Goal: Information Seeking & Learning: Understand process/instructions

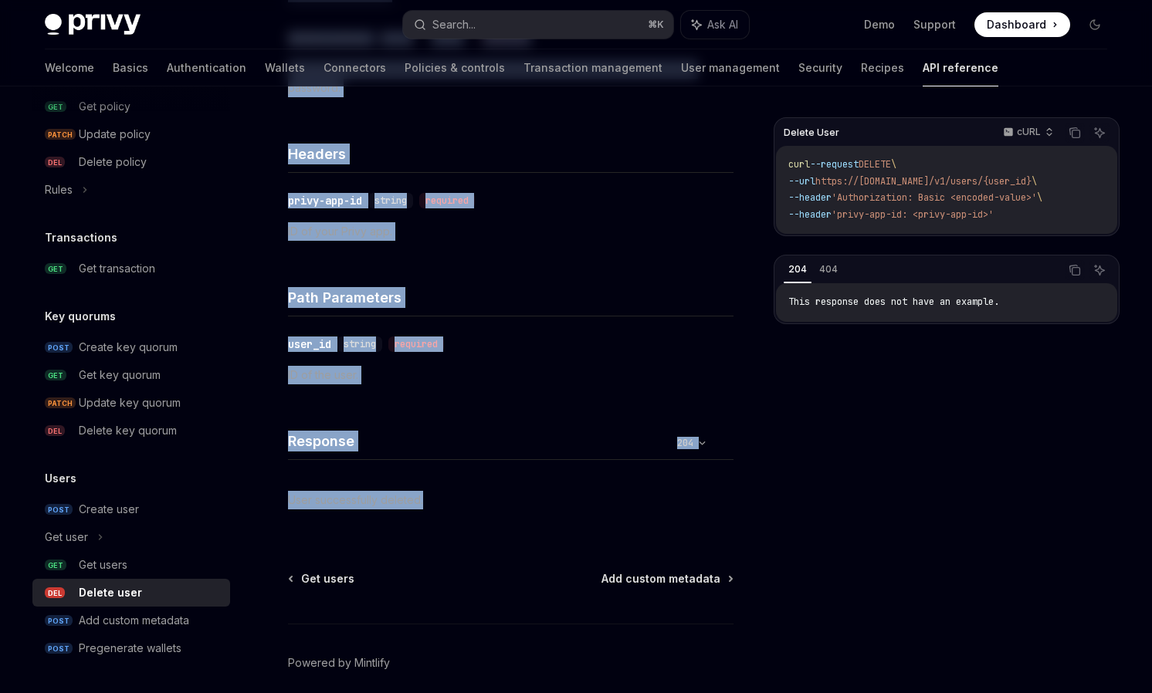
scroll to position [346, 0]
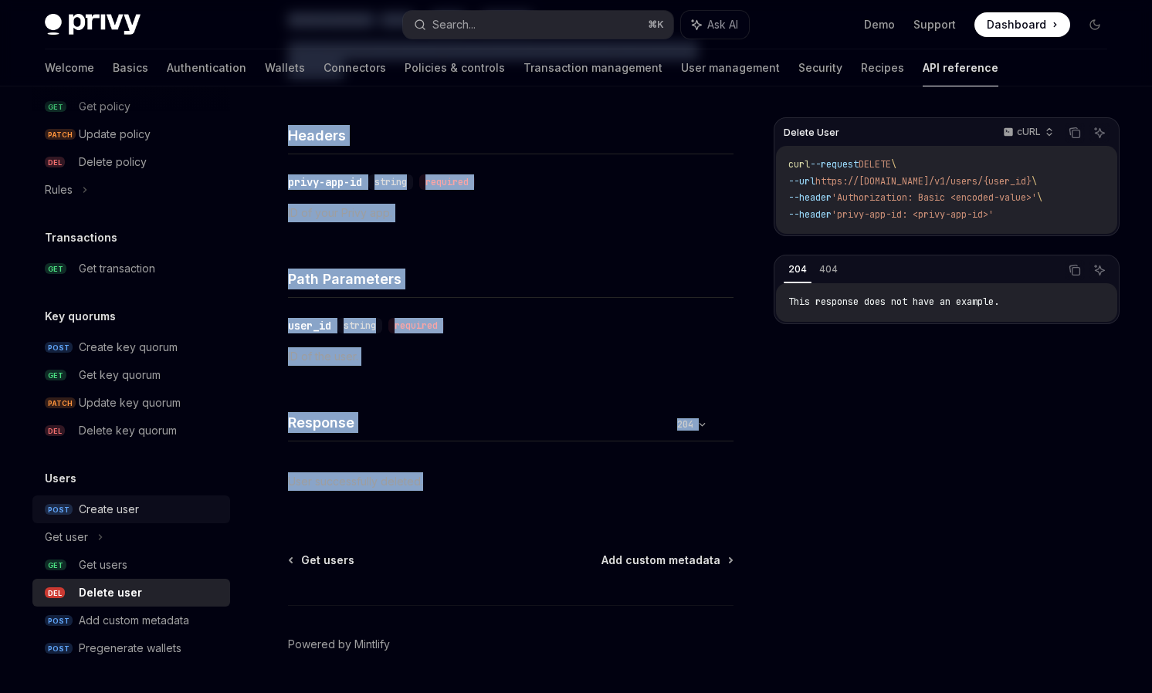
click at [111, 511] on div "Create user" at bounding box center [109, 509] width 60 height 19
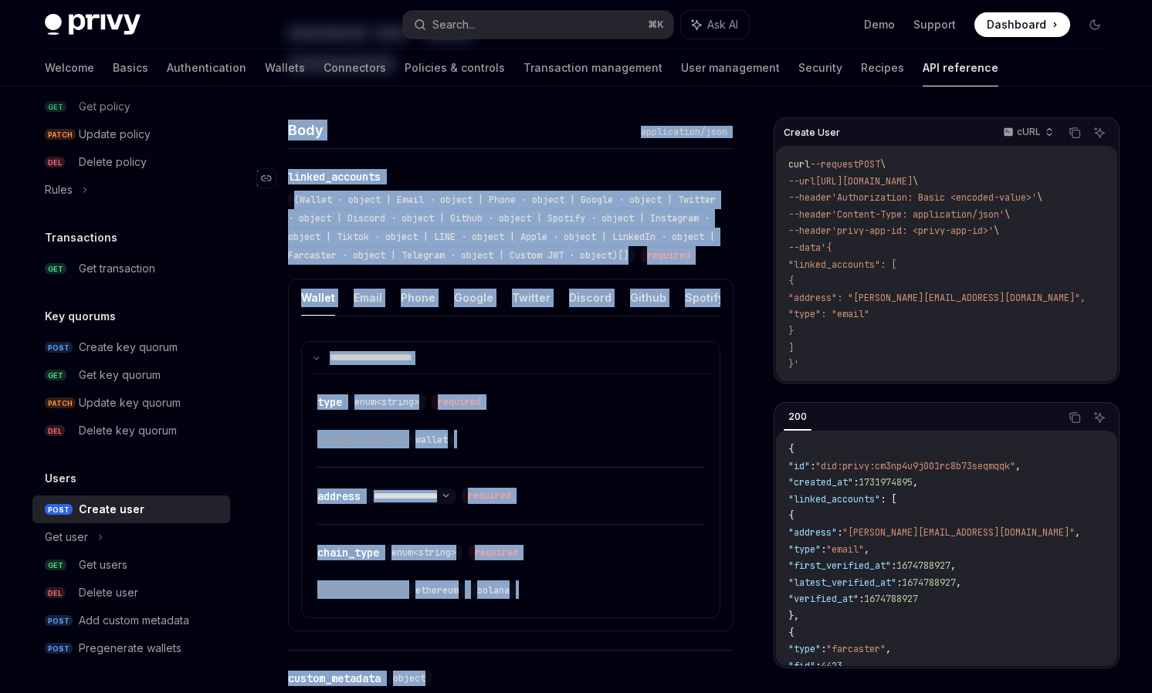
scroll to position [575, 0]
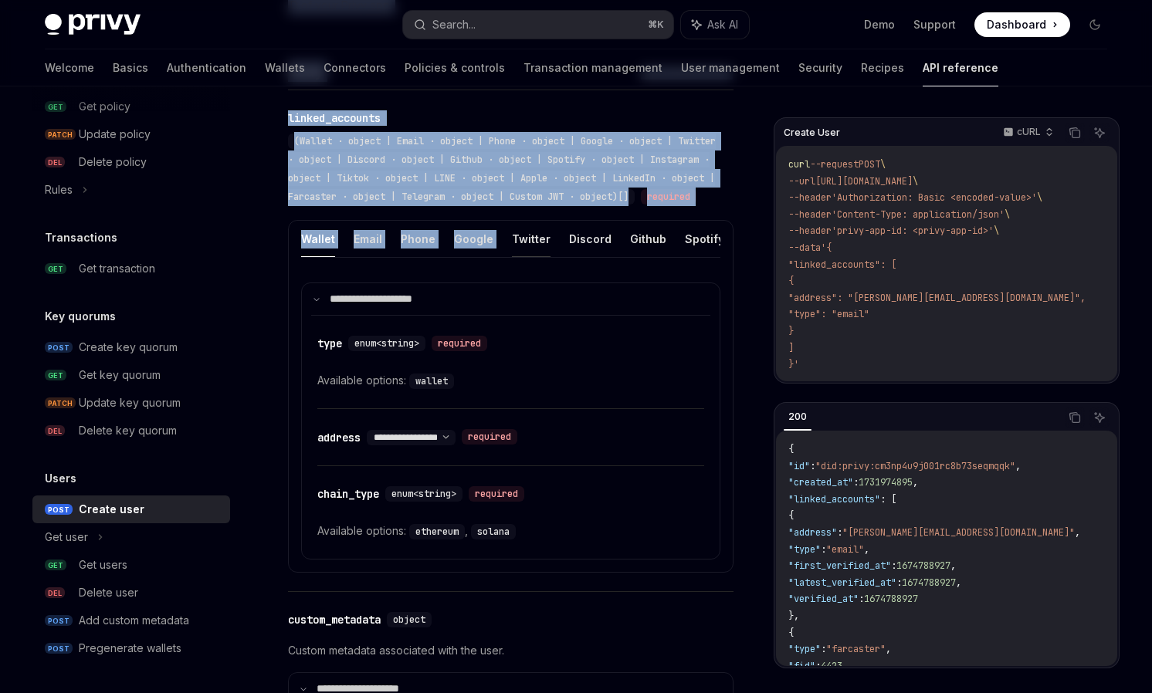
drag, startPoint x: 289, startPoint y: 152, endPoint x: 534, endPoint y: 244, distance: 262.1
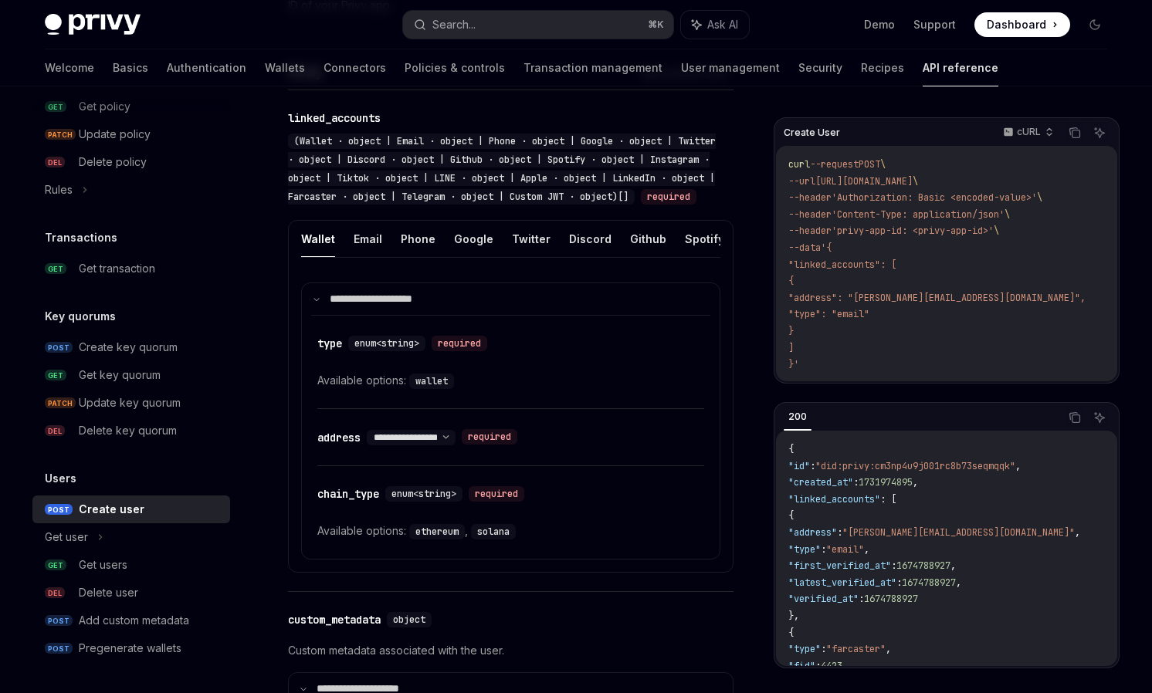
click at [369, 257] on button "Email" at bounding box center [367, 239] width 29 height 36
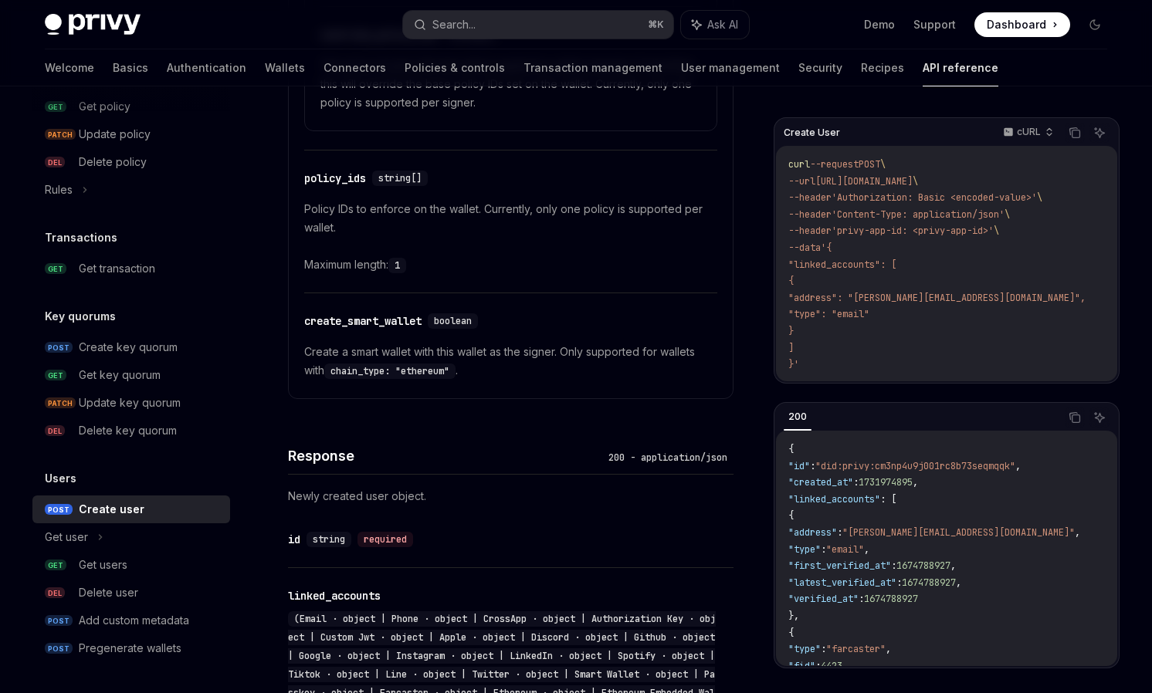
scroll to position [1504, 0]
click at [115, 567] on div "Get users" at bounding box center [103, 565] width 49 height 19
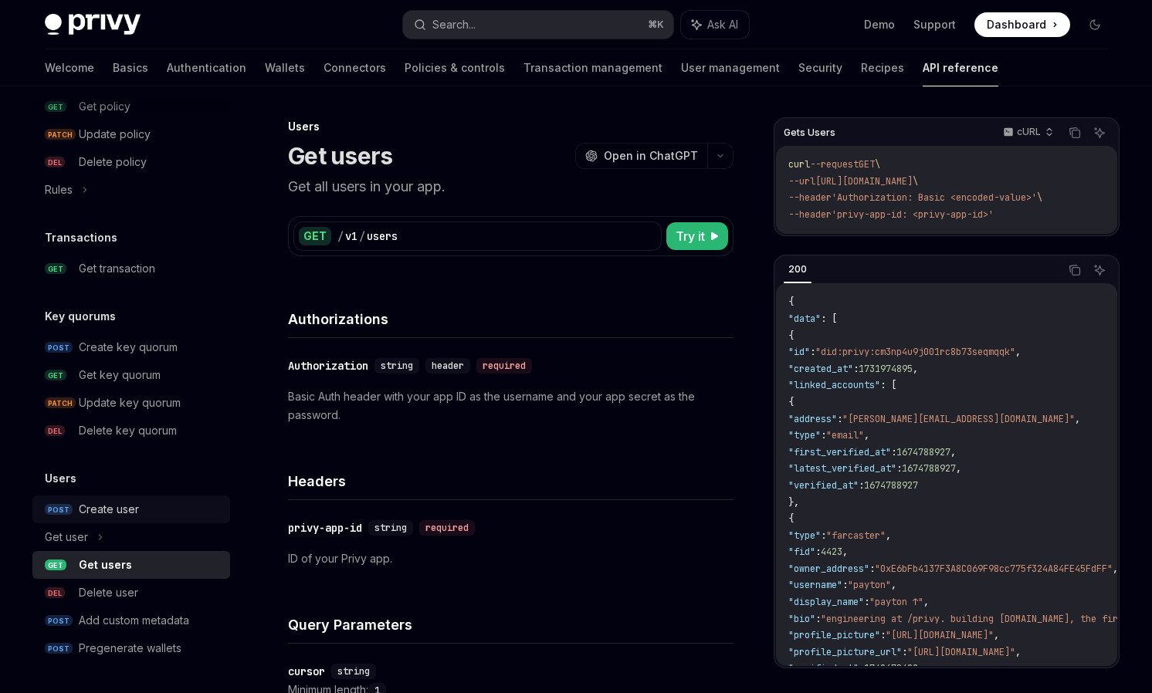
click at [130, 509] on div "Create user" at bounding box center [109, 509] width 60 height 19
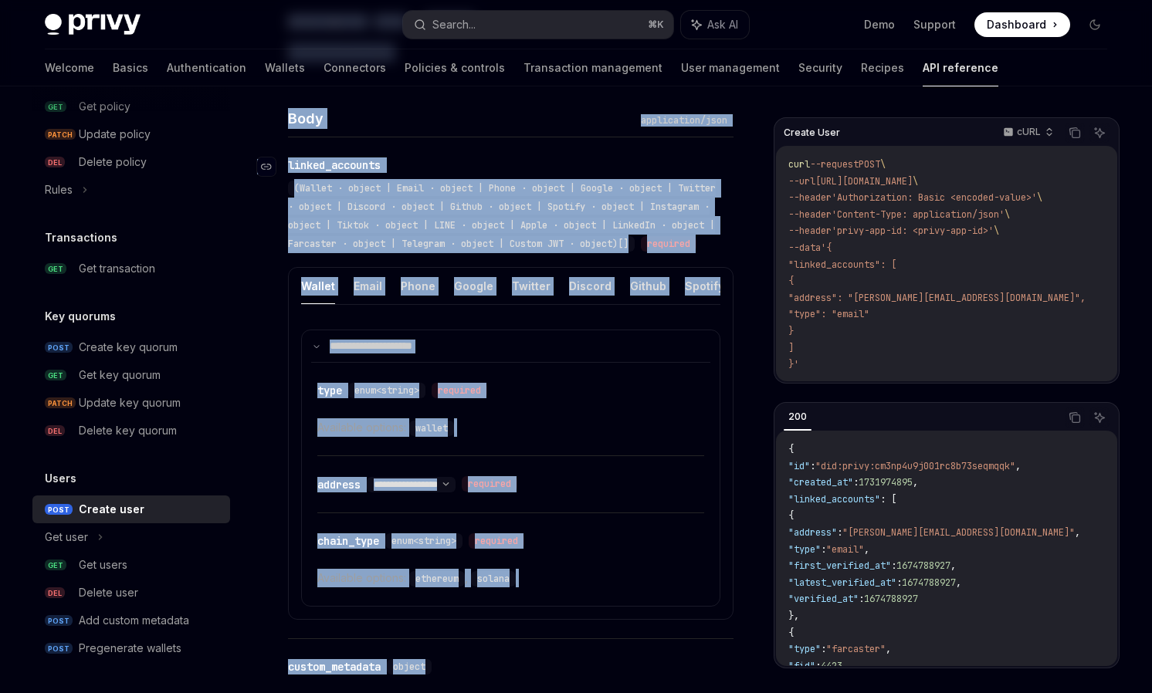
scroll to position [572, 0]
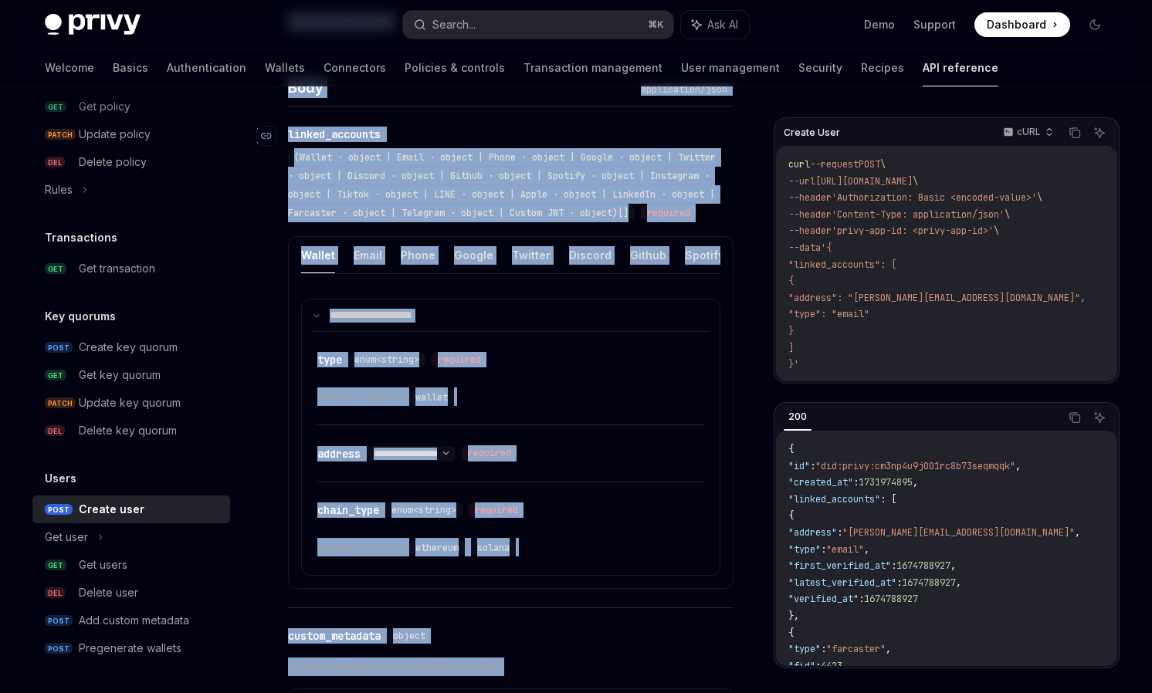
drag, startPoint x: 292, startPoint y: 156, endPoint x: 614, endPoint y: 692, distance: 625.9
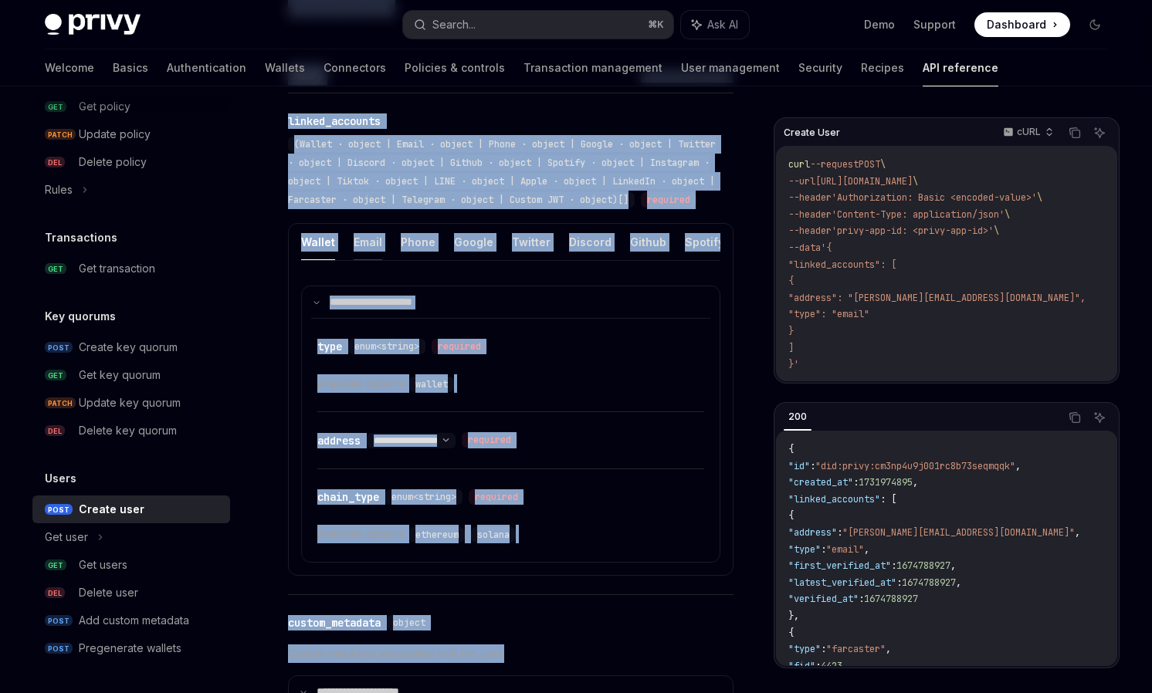
click at [362, 260] on button "Email" at bounding box center [367, 242] width 29 height 36
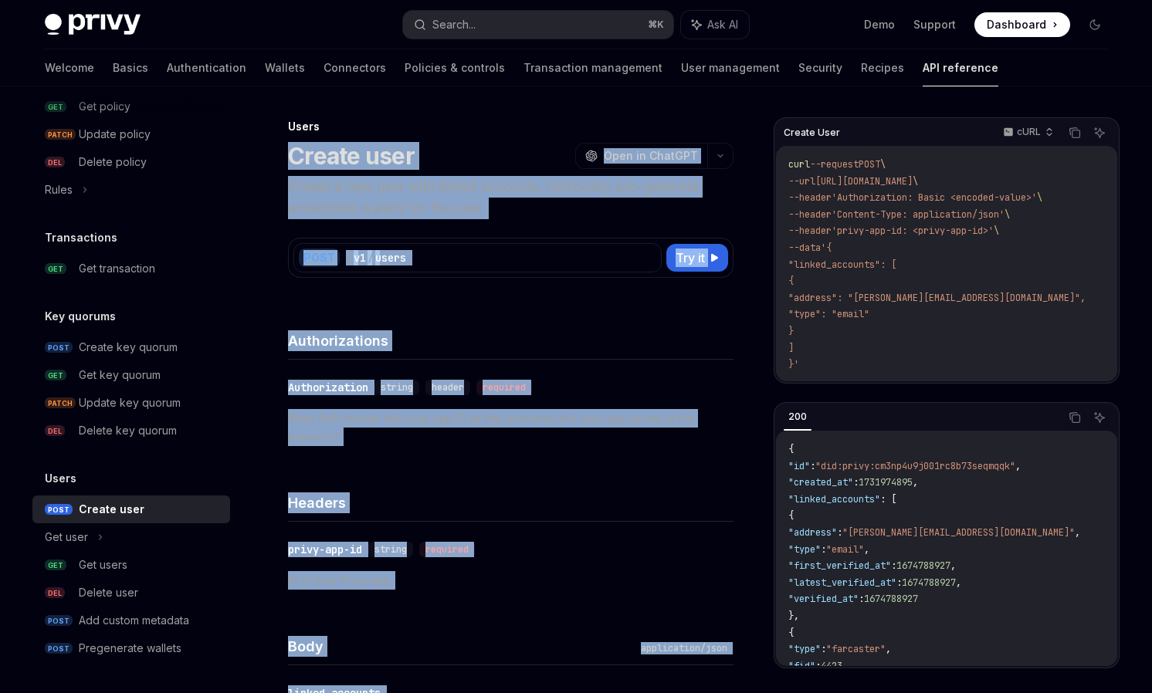
click at [447, 233] on div "POST / v1 / users Try it Create User cURL Copy Ask AI curl --request POST \ --u…" at bounding box center [510, 248] width 445 height 59
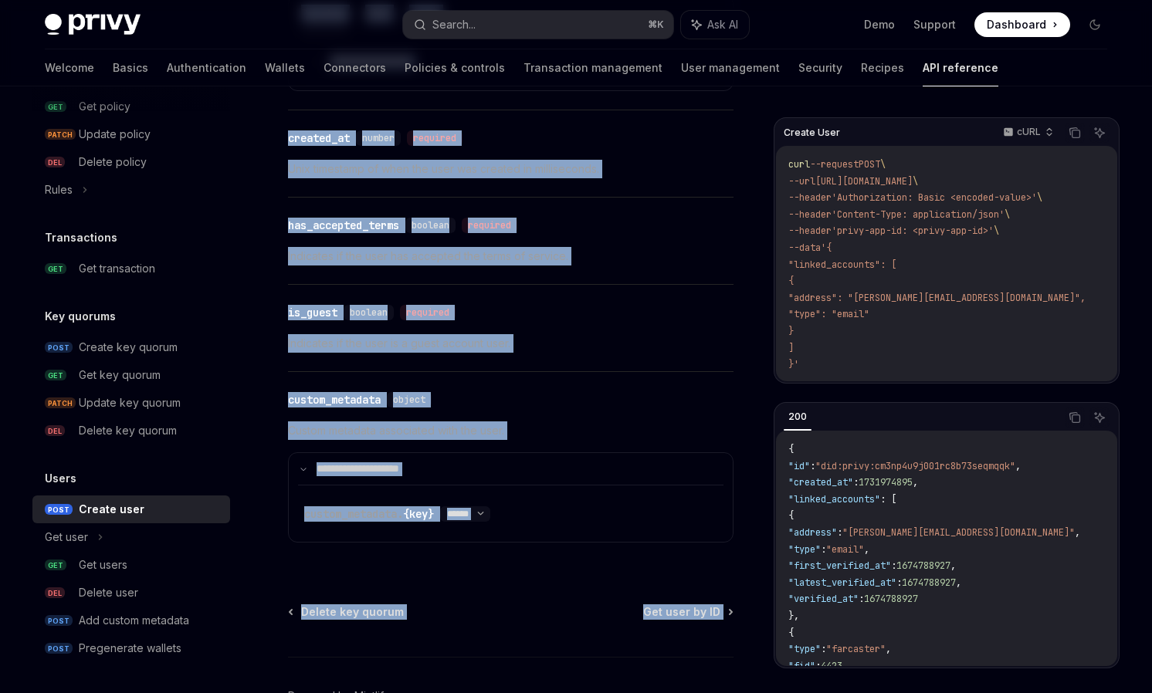
scroll to position [1849, 0]
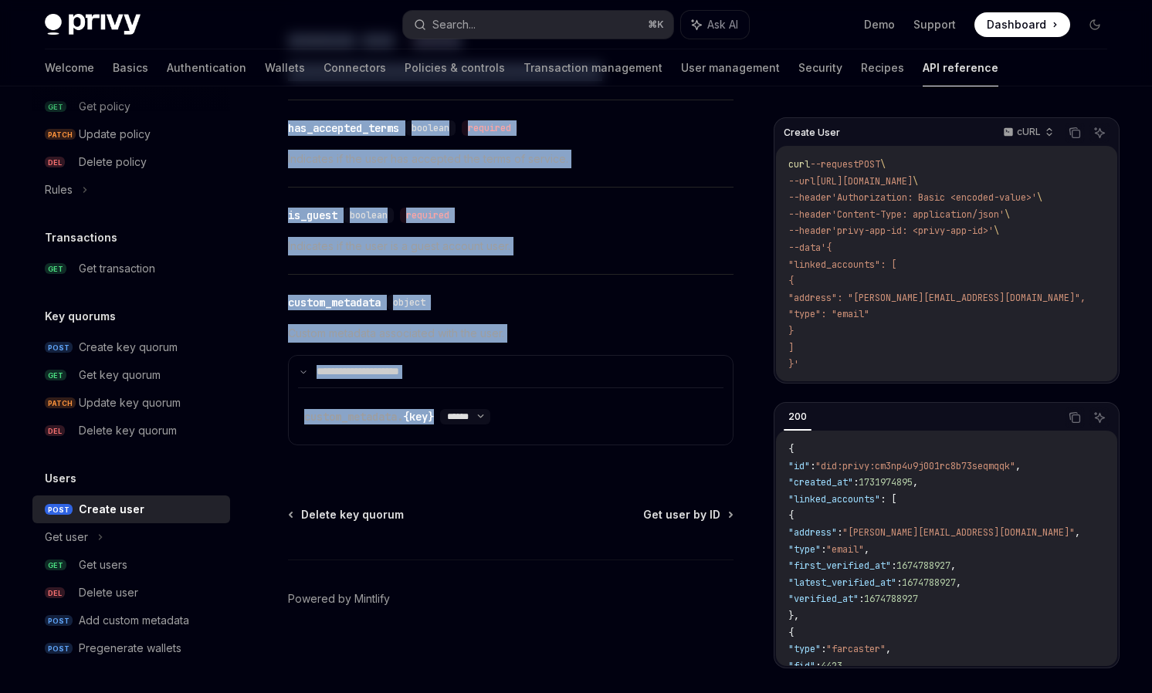
drag, startPoint x: 290, startPoint y: 154, endPoint x: 529, endPoint y: 462, distance: 390.1
copy div "Create user OpenAI Open in ChatGPT Create a new user with linked accounts. Opti…"
click at [1076, 128] on icon "Copy the contents from the code block" at bounding box center [1074, 131] width 8 height 7
click at [1074, 418] on icon "Copy the contents from the code block" at bounding box center [1074, 417] width 12 height 12
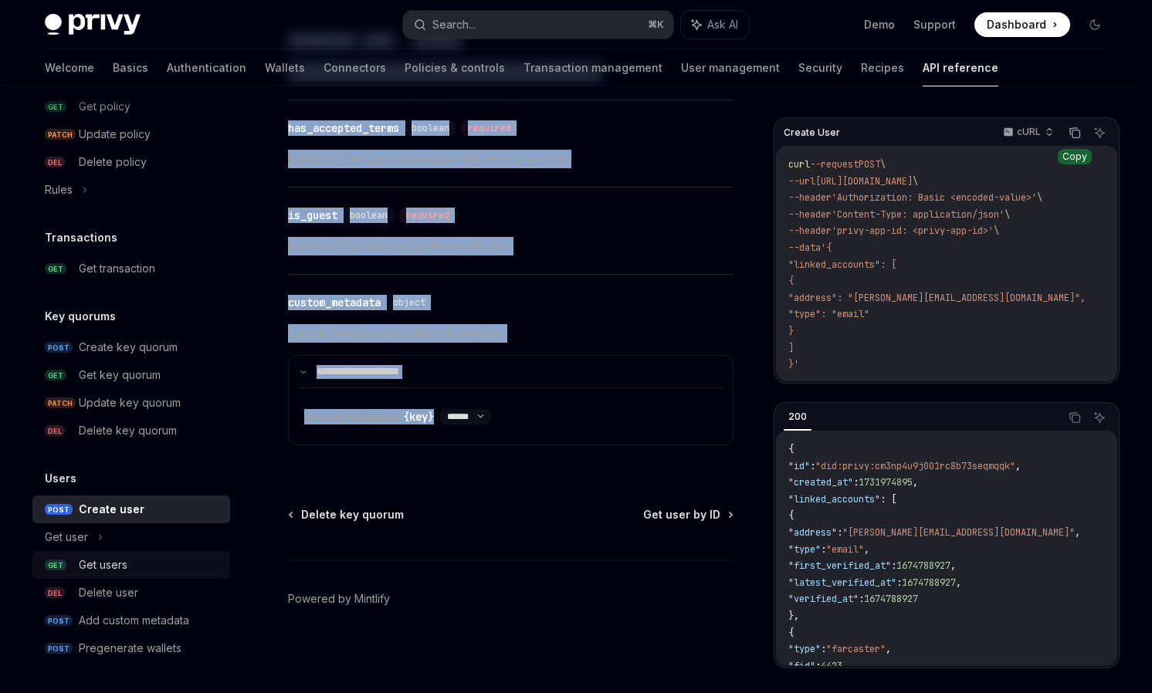
click at [111, 570] on div "Get users" at bounding box center [103, 565] width 49 height 19
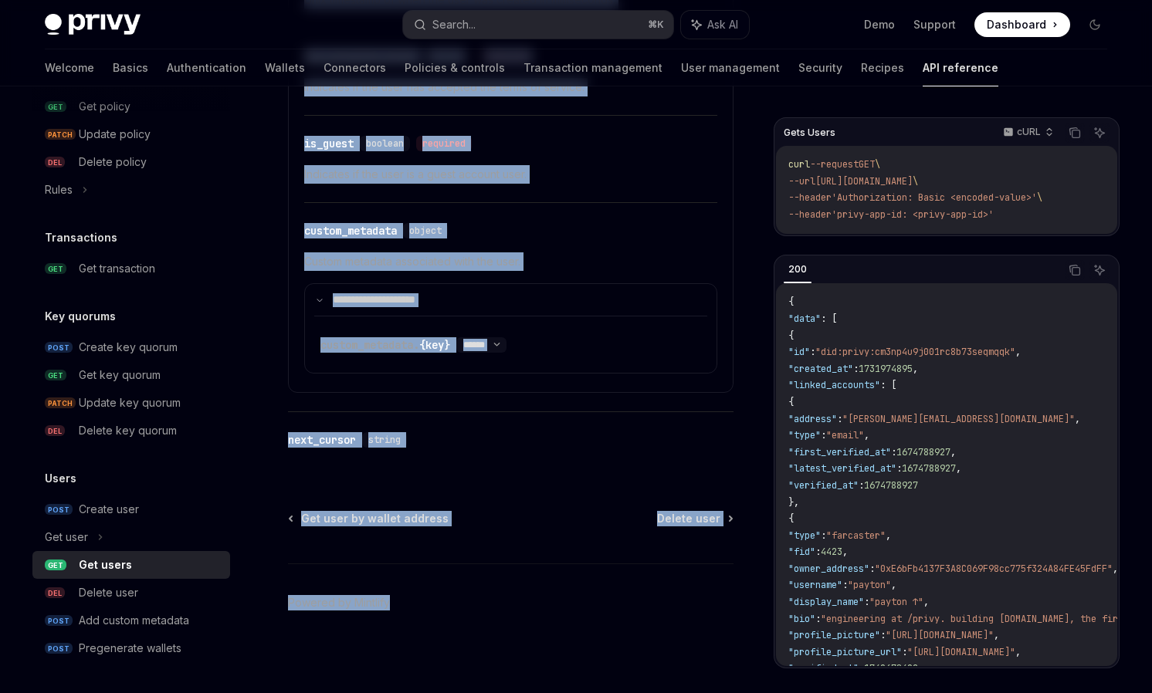
scroll to position [1762, 0]
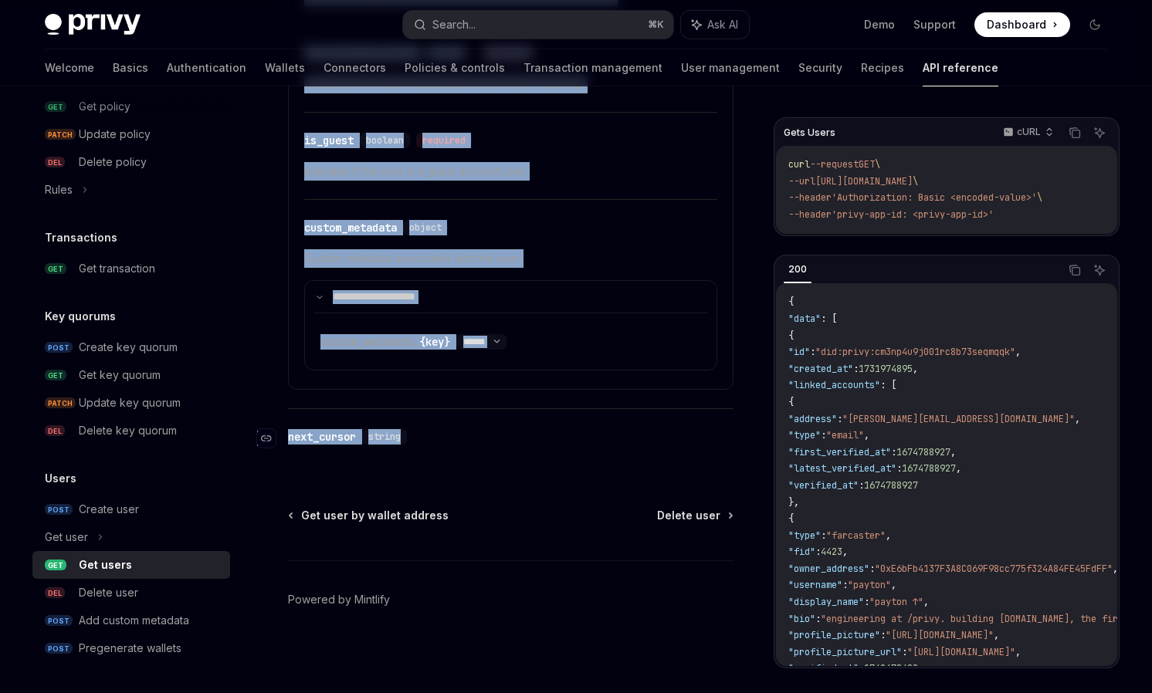
drag, startPoint x: 288, startPoint y: 157, endPoint x: 467, endPoint y: 438, distance: 333.1
copy div "Get users OpenAI Open in ChatGPT Get all users in your app. OpenAI Open in Chat…"
click at [1082, 140] on button "Copy the contents from the code block" at bounding box center [1074, 133] width 20 height 20
click at [1079, 272] on icon "Copy the contents from the code block" at bounding box center [1076, 272] width 8 height 8
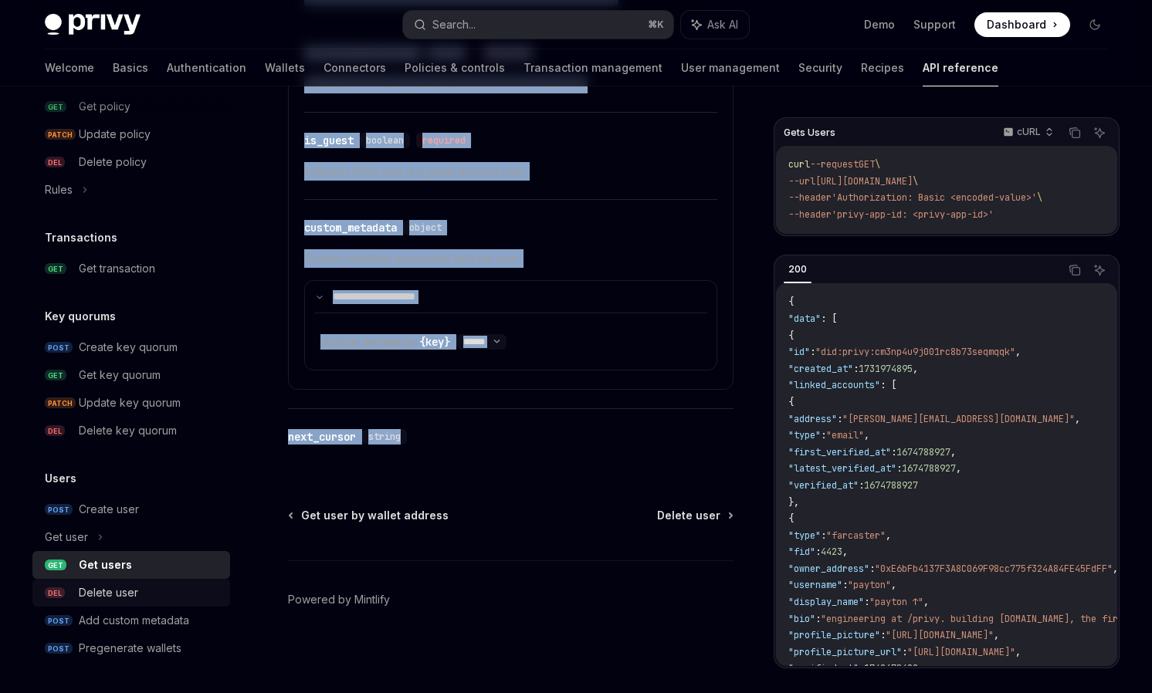
click at [99, 600] on div "Delete user" at bounding box center [108, 592] width 59 height 19
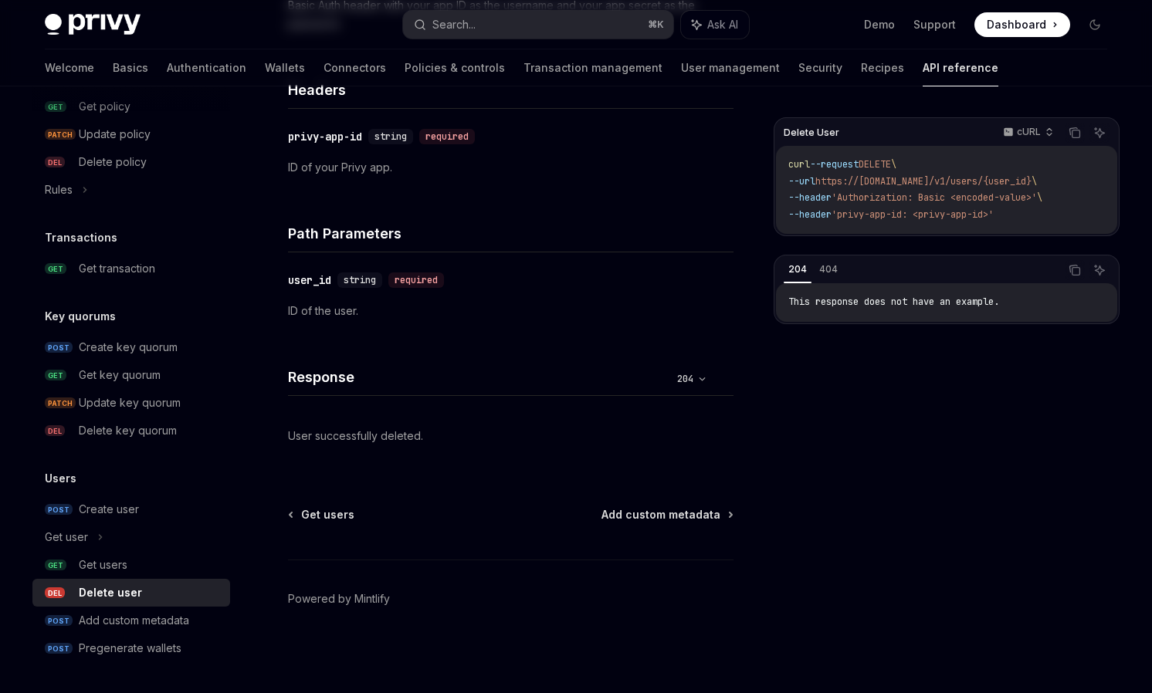
type textarea "*"
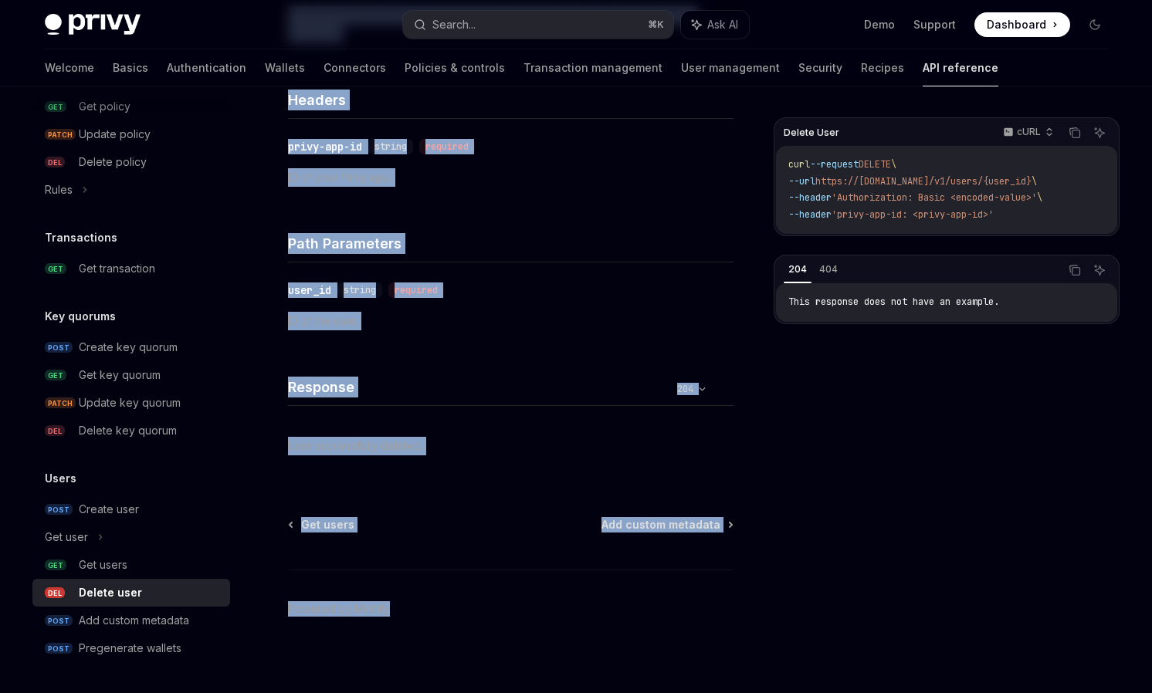
scroll to position [391, 0]
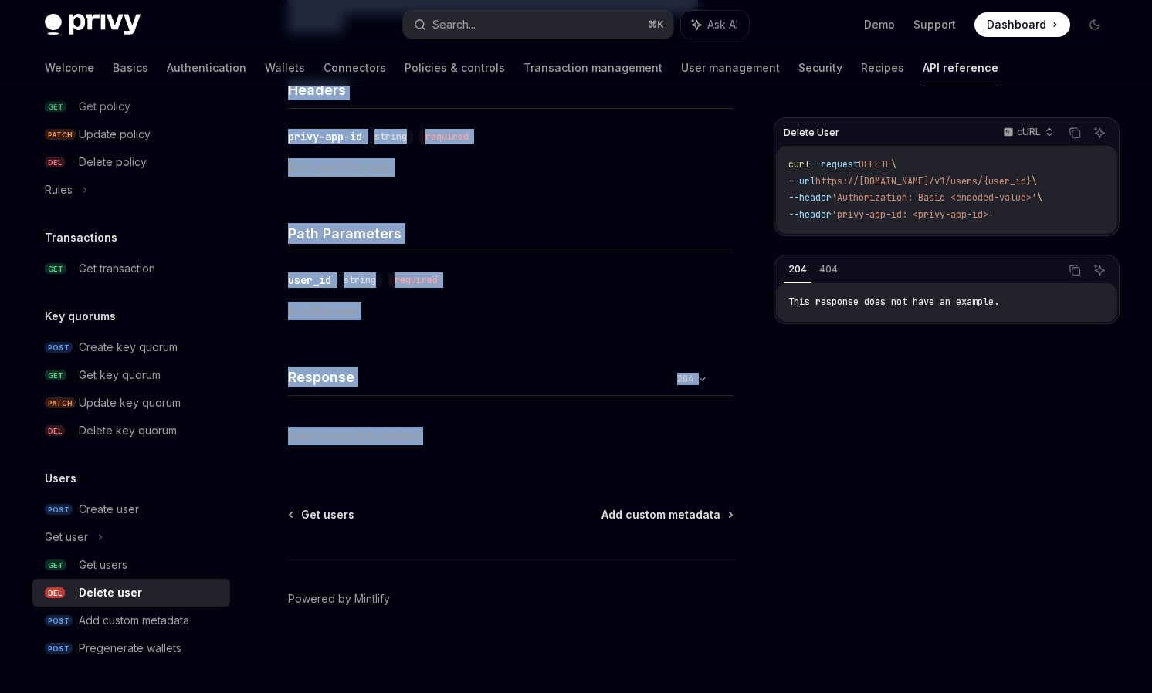
drag, startPoint x: 286, startPoint y: 151, endPoint x: 435, endPoint y: 438, distance: 323.5
click at [435, 438] on div "Users Delete user OpenAI Open in ChatGPT Delete a user by user ID. OpenAI Open …" at bounding box center [365, 209] width 741 height 967
copy div "Delete user OpenAI Open in ChatGPT Delete a user by user ID. OpenAI Open in Cha…"
click at [1076, 133] on icon "Copy the contents from the code block" at bounding box center [1074, 133] width 12 height 12
